Goal: Navigation & Orientation: Find specific page/section

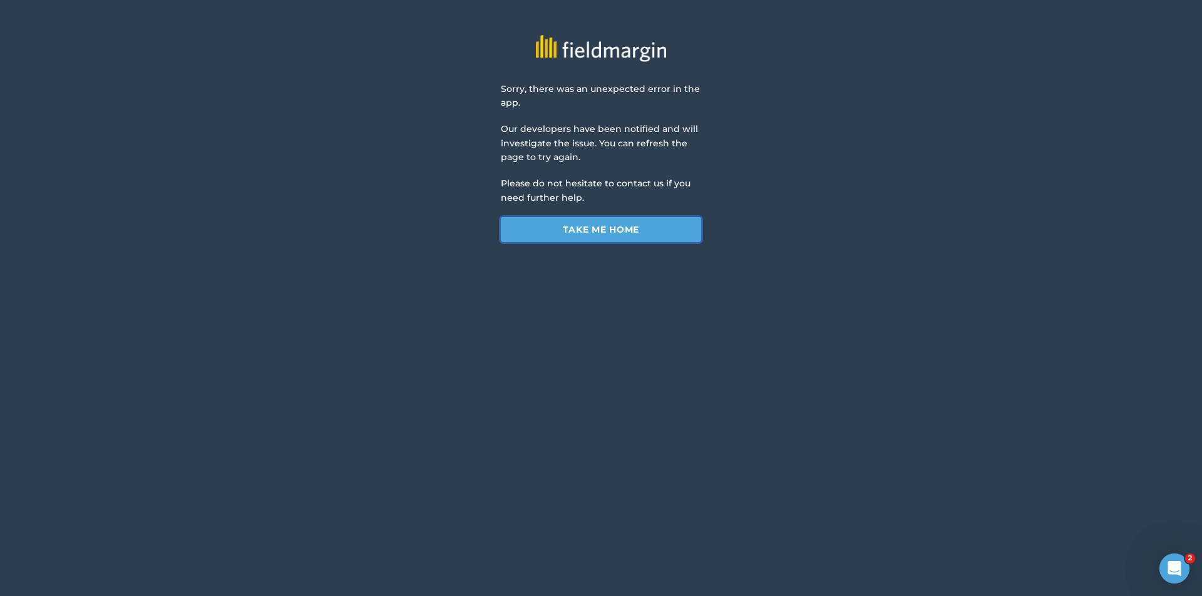
click at [601, 235] on link "Take me home" at bounding box center [601, 229] width 200 height 25
click at [580, 235] on link "Take me home" at bounding box center [601, 229] width 200 height 25
click at [594, 220] on link "Take me home" at bounding box center [601, 229] width 200 height 25
click at [597, 238] on link "Take me home" at bounding box center [601, 229] width 200 height 25
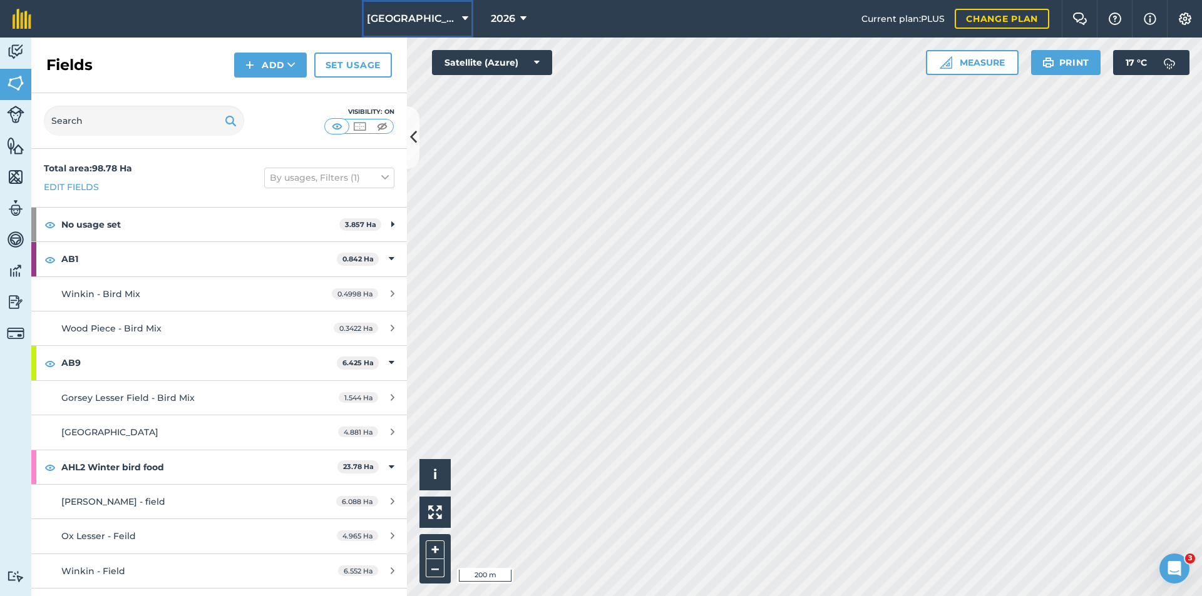
click at [449, 13] on span "Hay House Farm" at bounding box center [412, 18] width 90 height 15
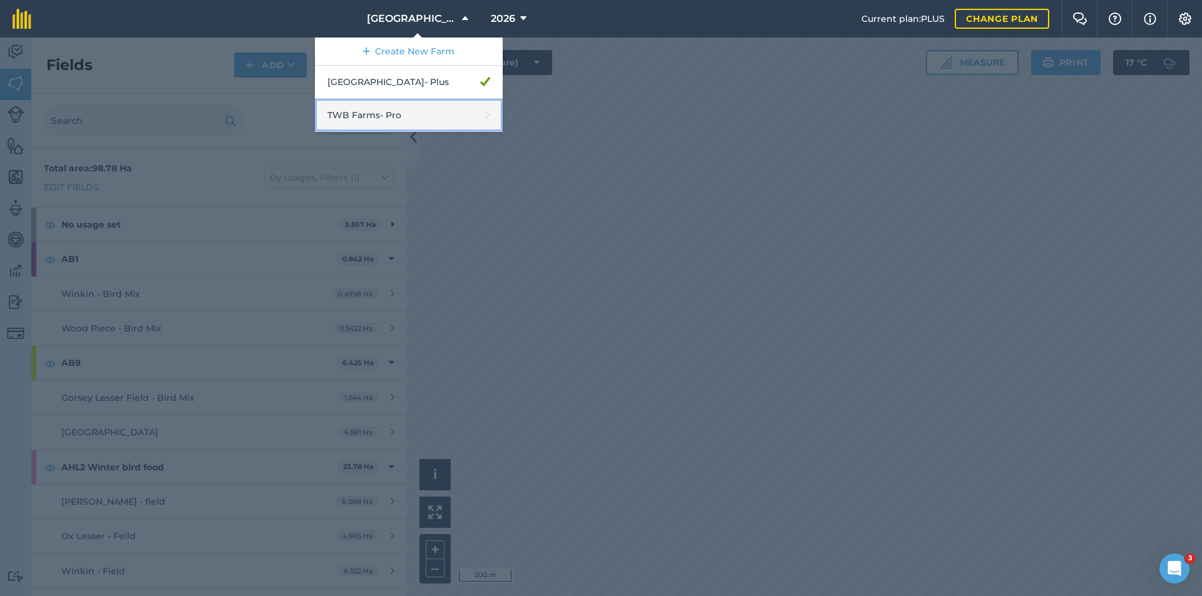
click at [409, 113] on link "TWB Farms - Pro" at bounding box center [409, 115] width 188 height 33
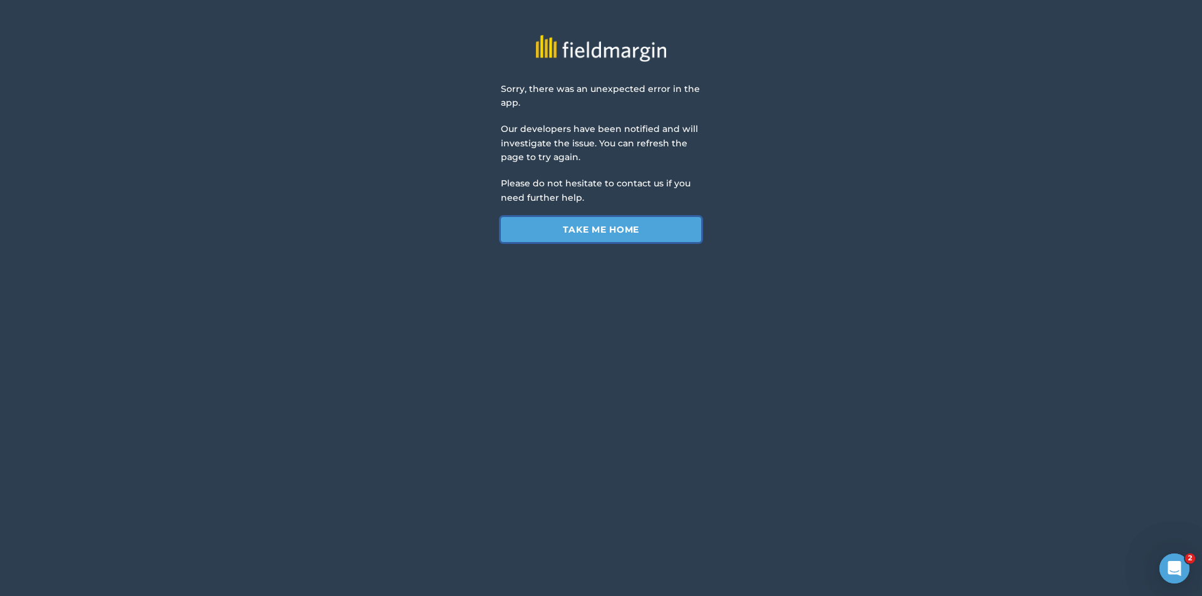
click at [611, 225] on link "Take me home" at bounding box center [601, 229] width 200 height 25
